Goal: Task Accomplishment & Management: Manage account settings

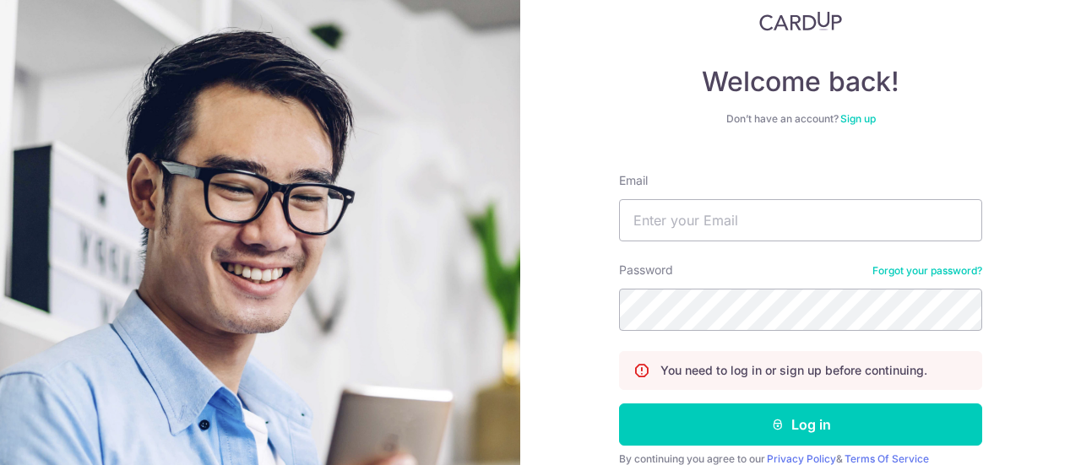
scroll to position [84, 0]
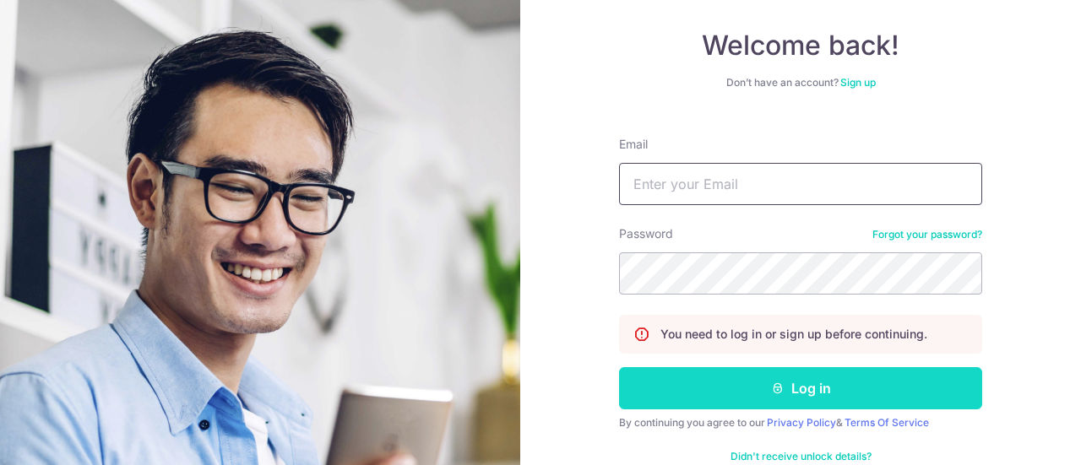
type input "[EMAIL_ADDRESS][DOMAIN_NAME]"
click at [713, 388] on button "Log in" at bounding box center [800, 388] width 363 height 42
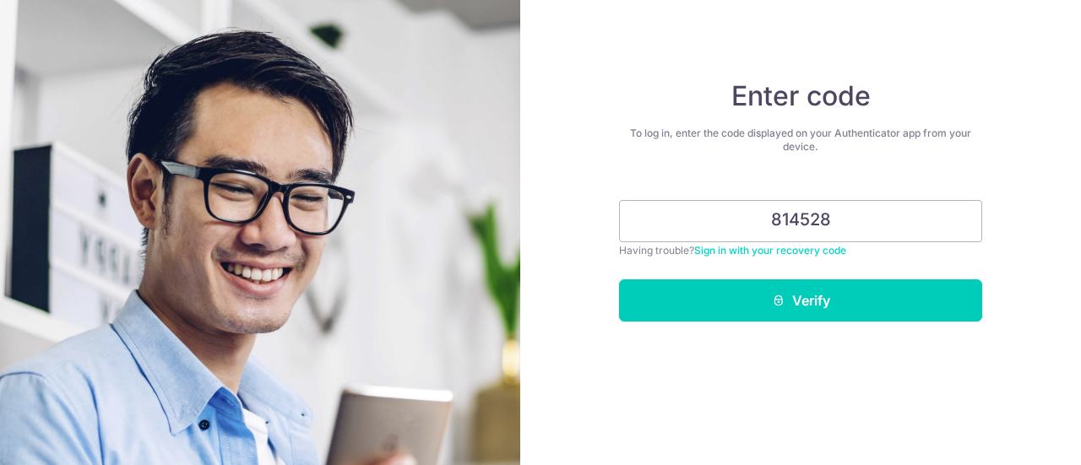
type input "814528"
click at [619, 279] on button "Verify" at bounding box center [800, 300] width 363 height 42
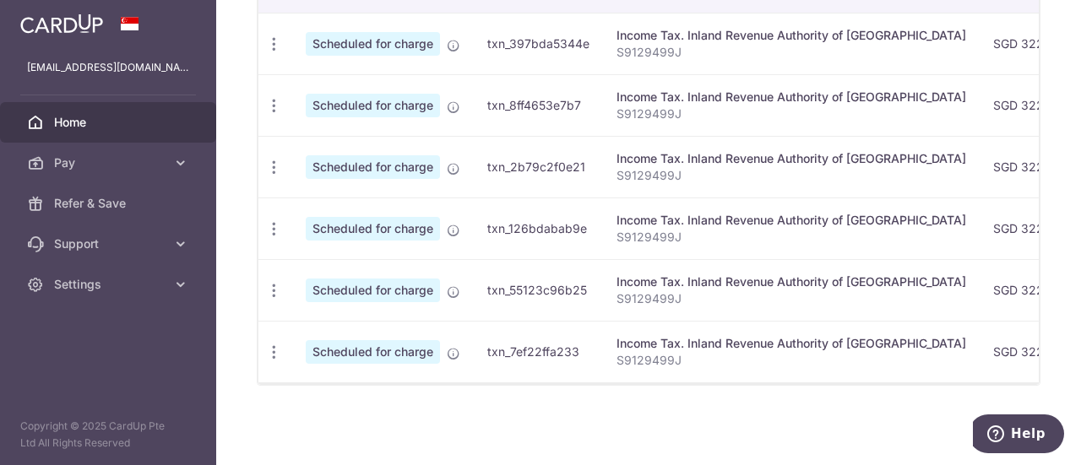
scroll to position [554, 0]
